Goal: Task Accomplishment & Management: Use online tool/utility

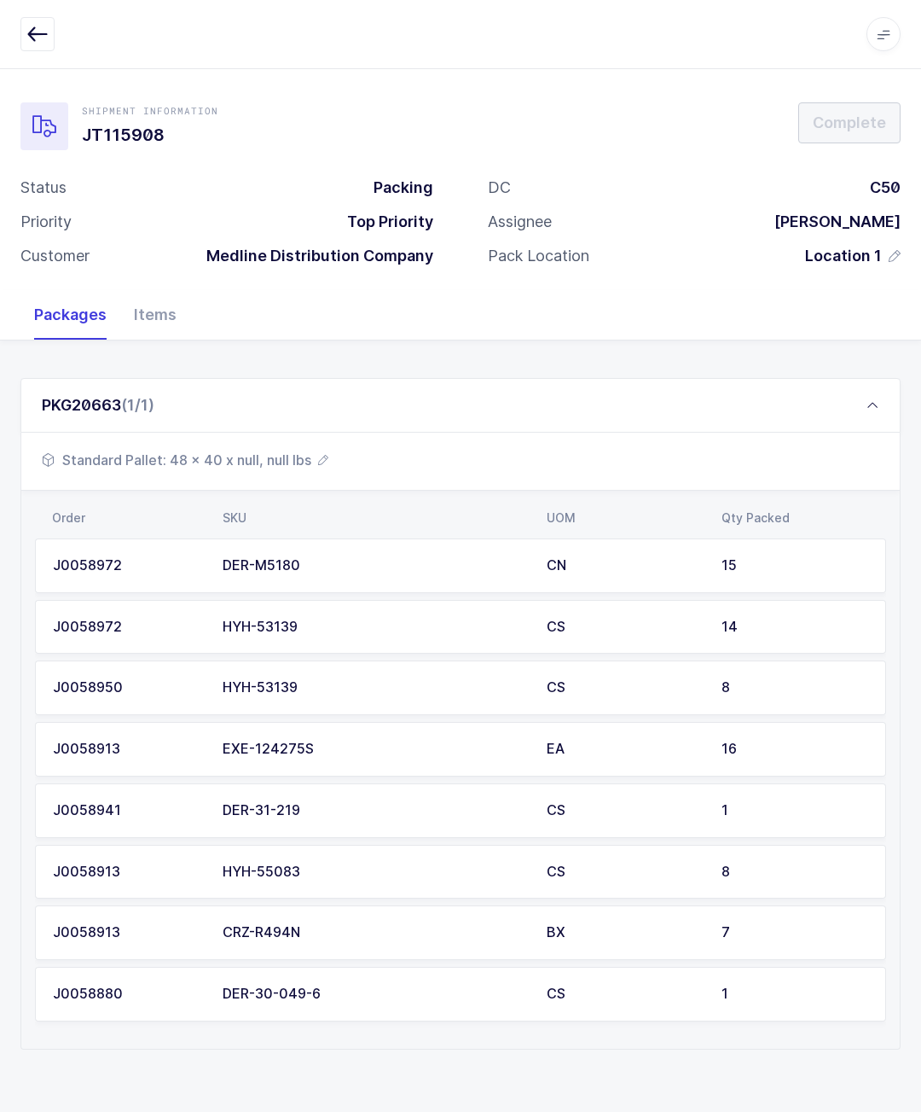
click at [237, 427] on div "PKG20663 (1/1)" at bounding box center [460, 405] width 880 height 55
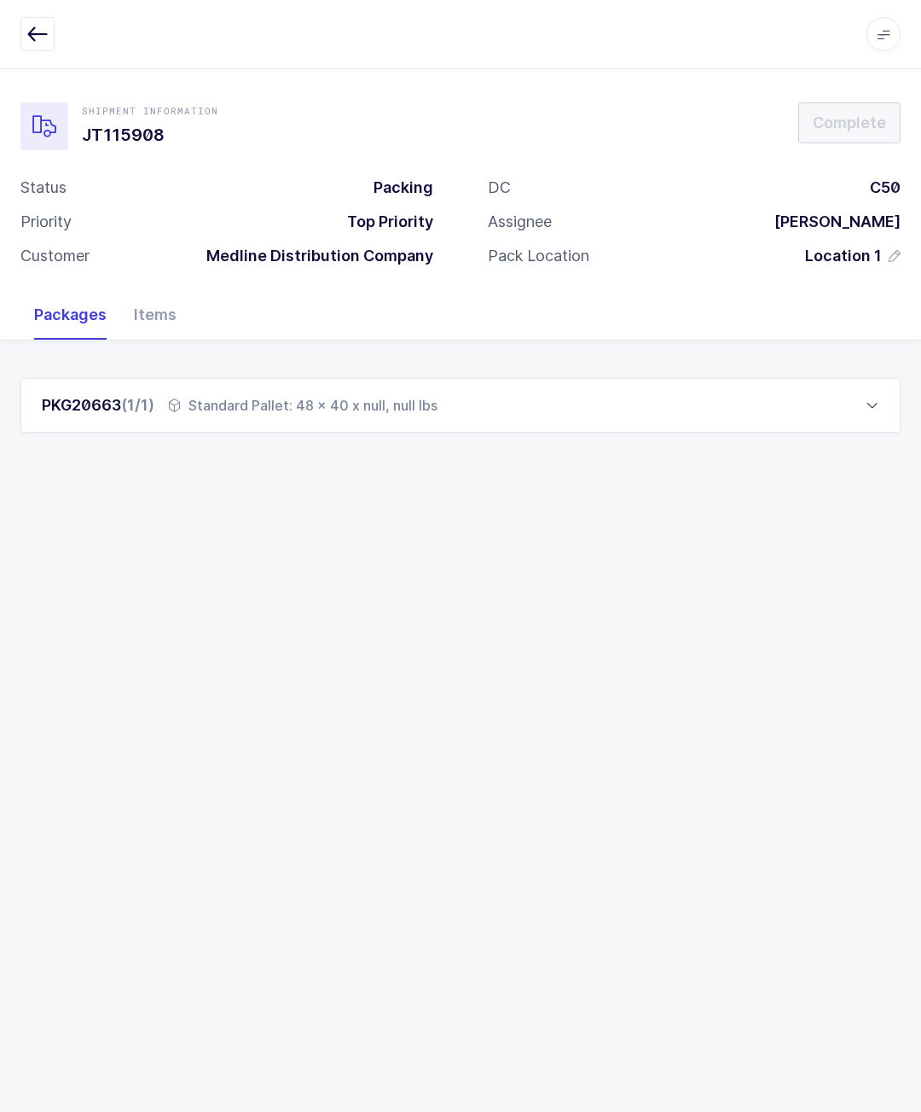
click at [398, 395] on div "Standard Pallet: 48 x 40 x null, null lbs" at bounding box center [303, 405] width 270 height 20
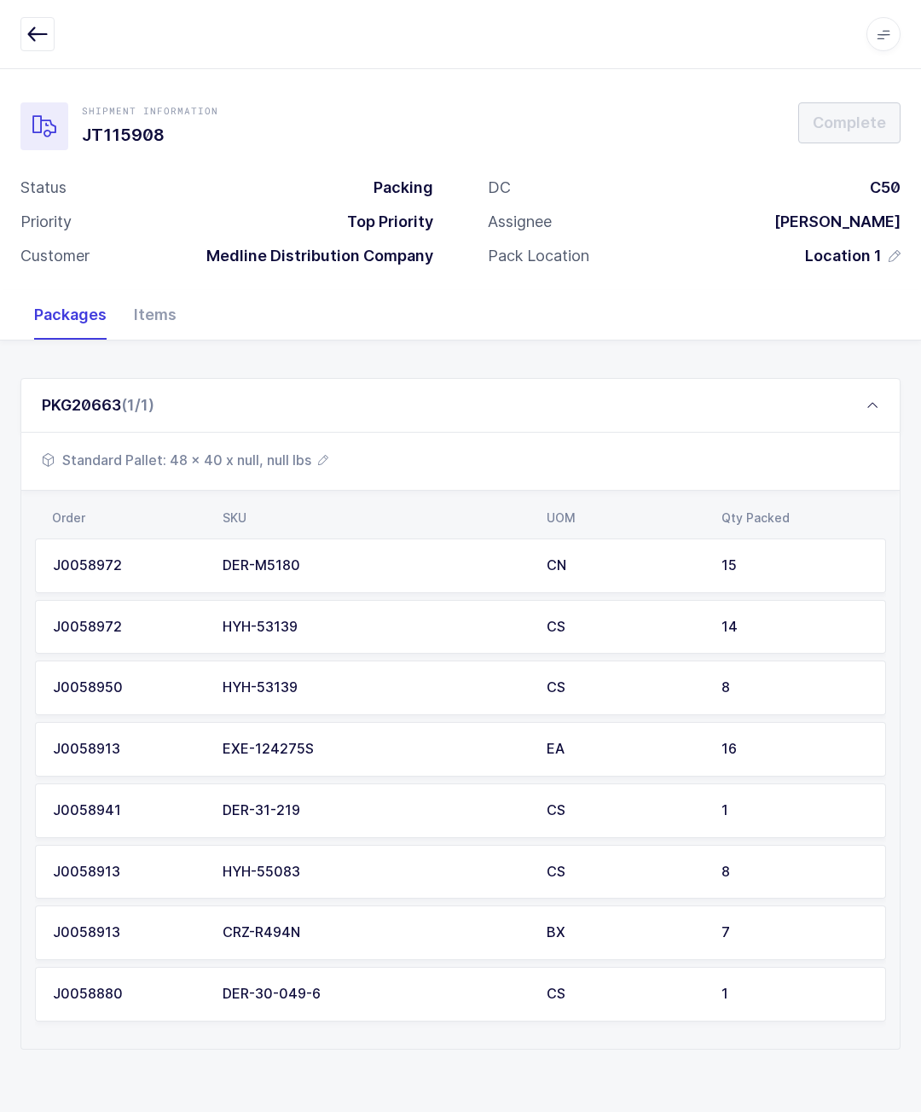
click at [255, 455] on span "Standard Pallet: 48 x 40 x null, null lbs" at bounding box center [185, 460] width 287 height 20
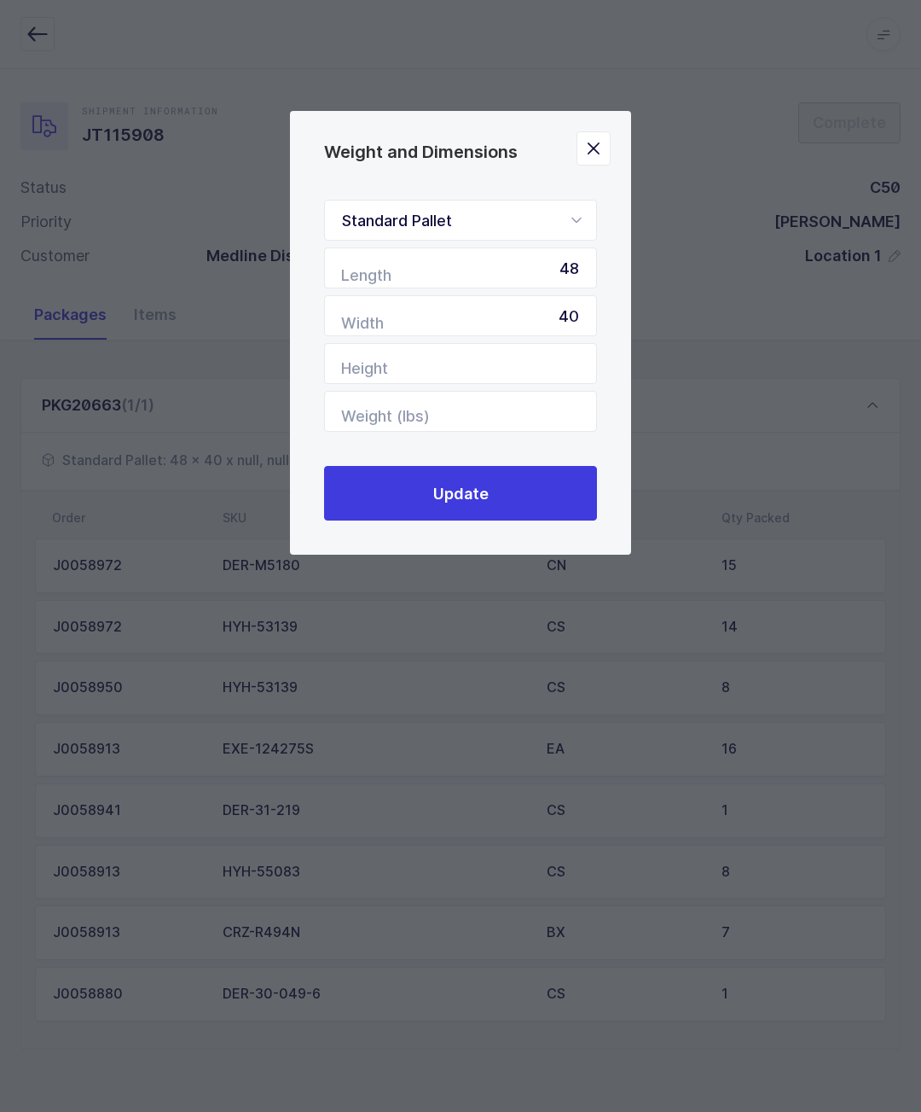
click at [509, 336] on input "40" at bounding box center [460, 315] width 273 height 41
click at [449, 354] on input "Height" at bounding box center [460, 363] width 273 height 41
type input "55"
click at [462, 402] on input "Weight (lbs)" at bounding box center [460, 411] width 273 height 41
type input "568"
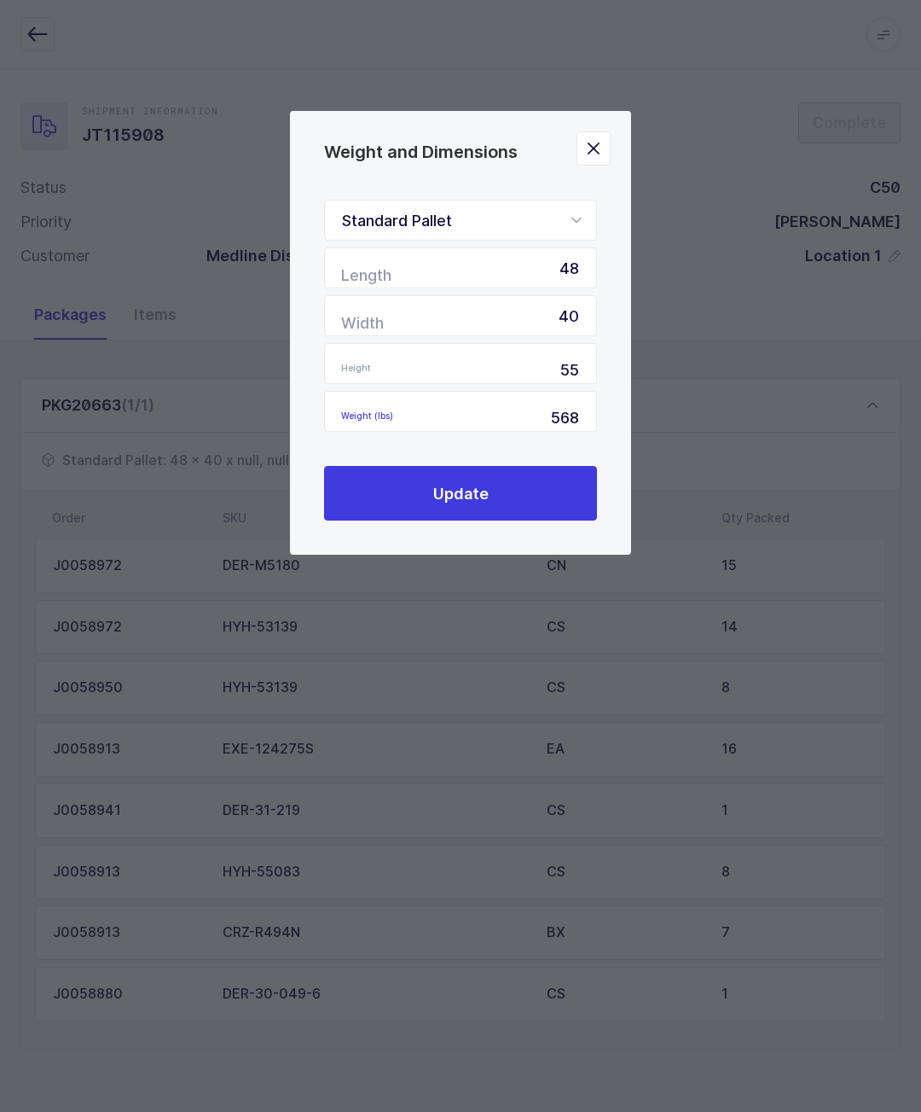
click at [433, 514] on button "Update" at bounding box center [460, 493] width 273 height 55
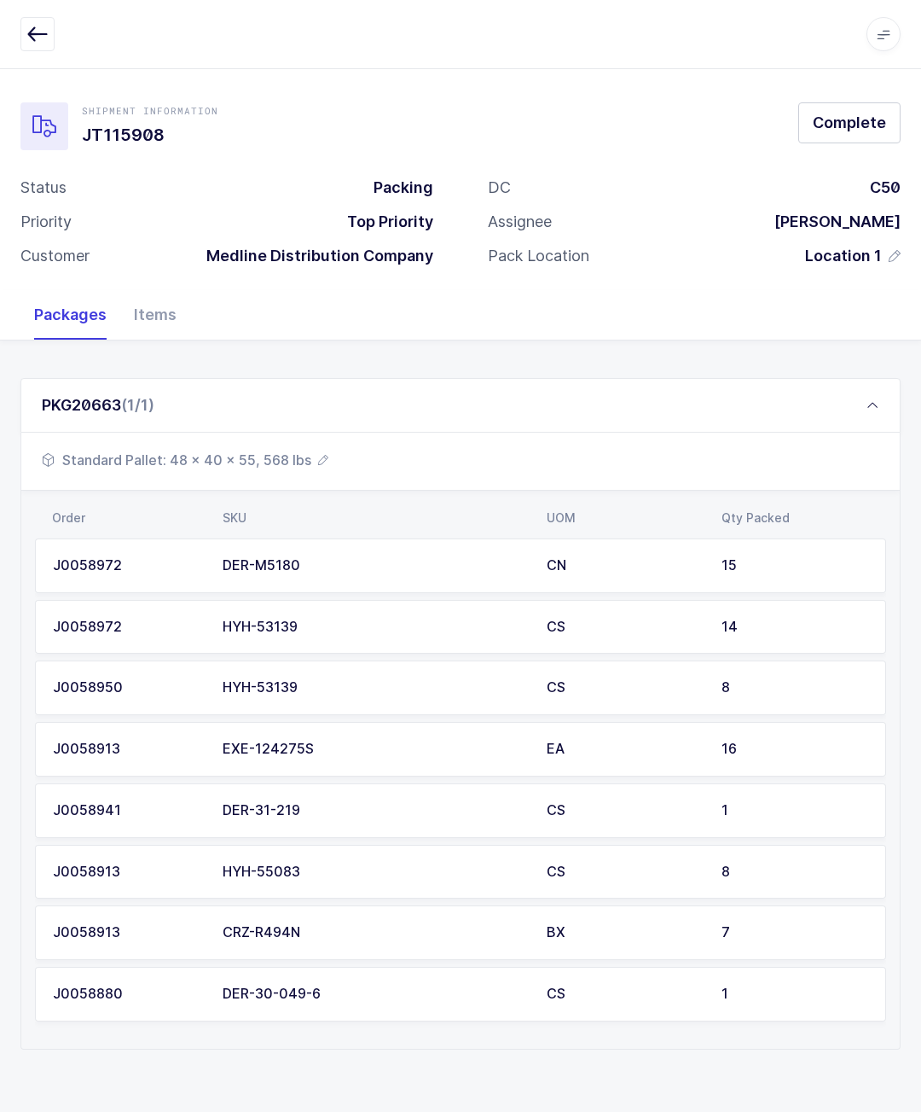
click at [848, 108] on button "Complete" at bounding box center [849, 122] width 102 height 41
